Goal: Manage account settings

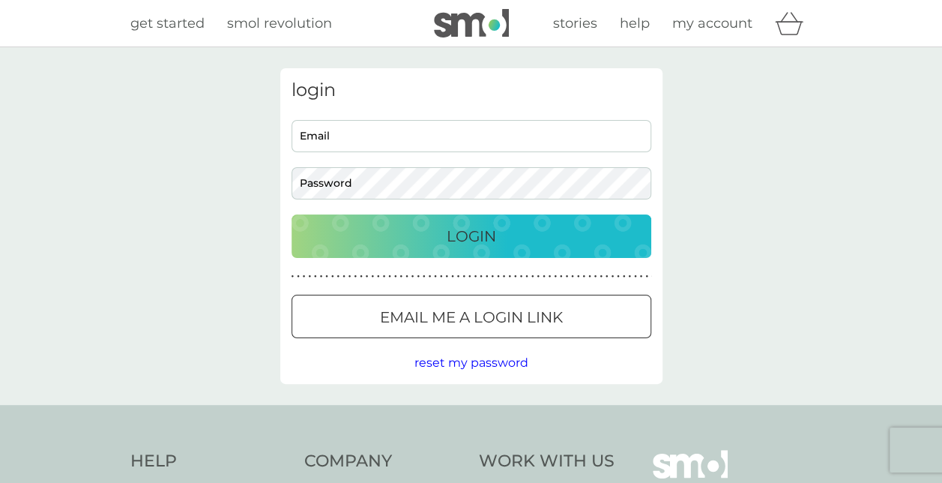
type input "kashish8gupta@gmail.com"
click at [531, 244] on div "Login" at bounding box center [472, 236] width 330 height 24
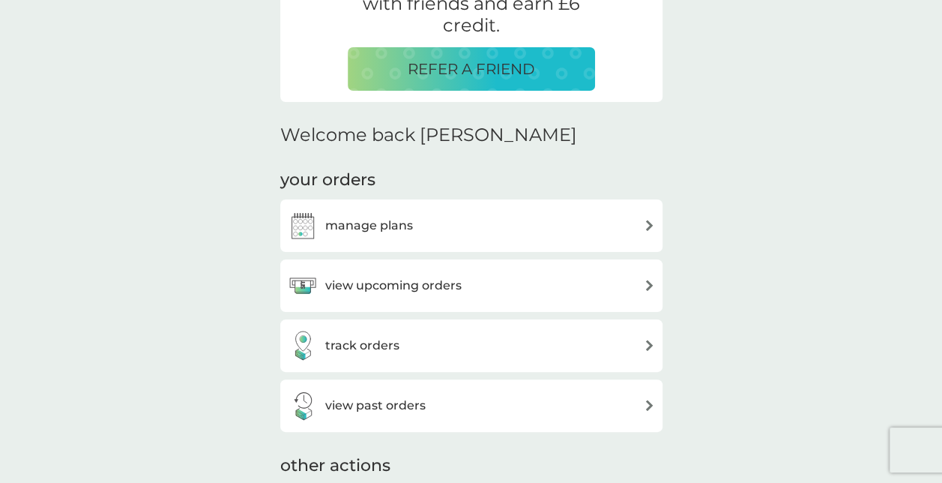
scroll to position [337, 0]
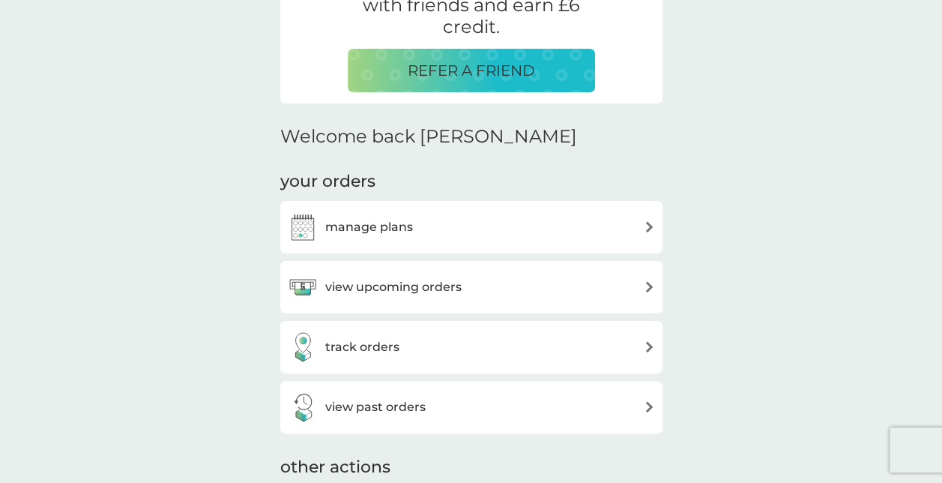
click at [448, 246] on div "manage plans" at bounding box center [471, 227] width 382 height 52
click at [382, 233] on h3 "manage plans" at bounding box center [369, 226] width 88 height 19
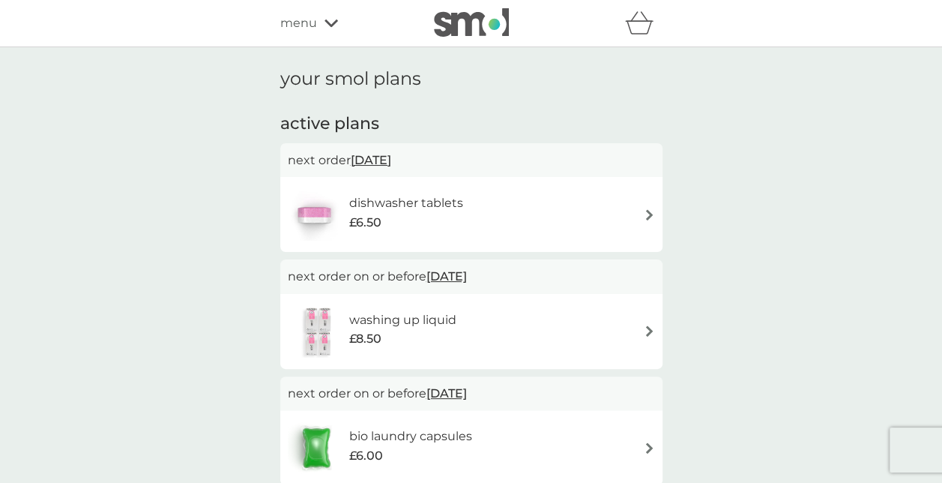
click at [394, 202] on h6 "dishwasher tablets" at bounding box center [406, 202] width 114 height 19
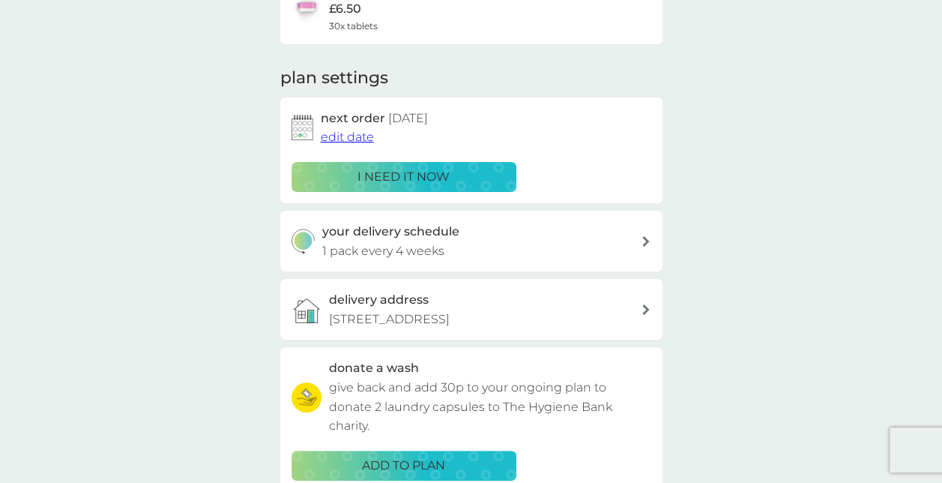
scroll to position [157, 0]
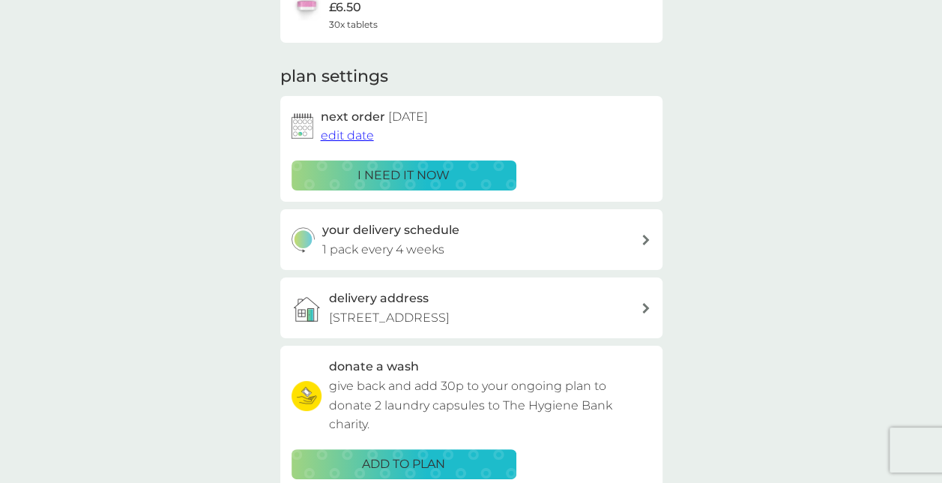
click at [464, 302] on div "delivery address [STREET_ADDRESS]" at bounding box center [485, 308] width 312 height 38
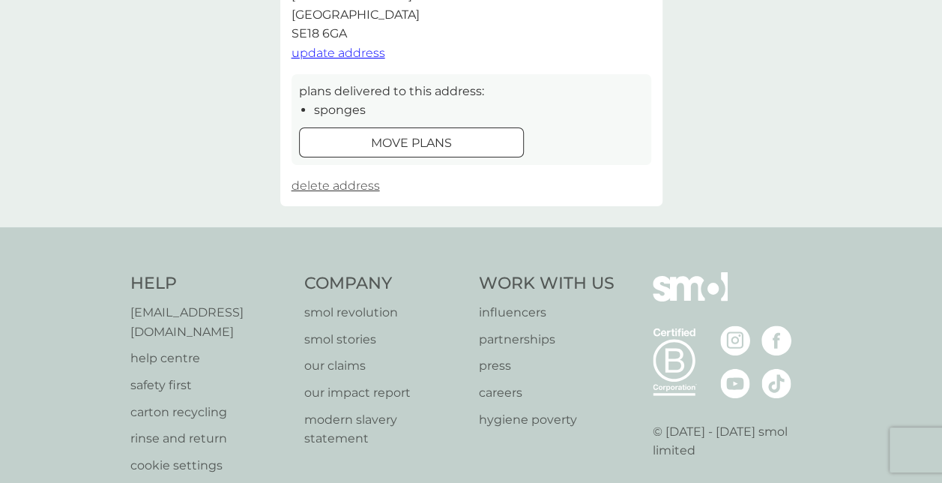
scroll to position [922, 0]
